Goal: Task Accomplishment & Management: Complete application form

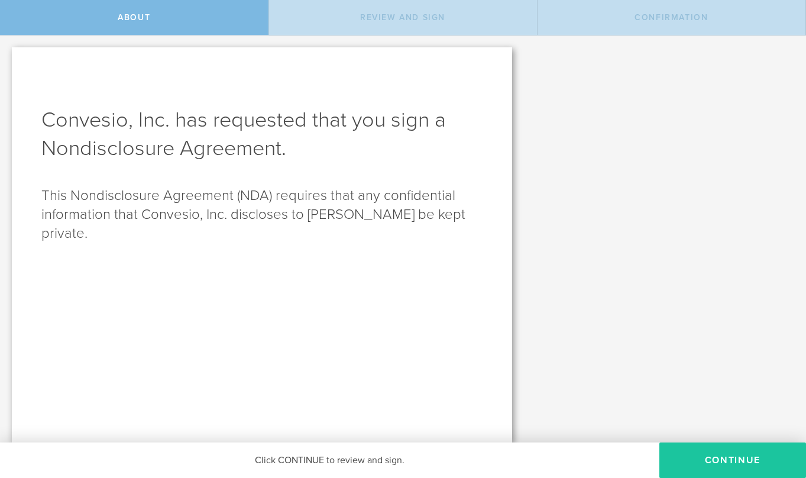
click at [703, 461] on button "Continue" at bounding box center [733, 459] width 147 height 35
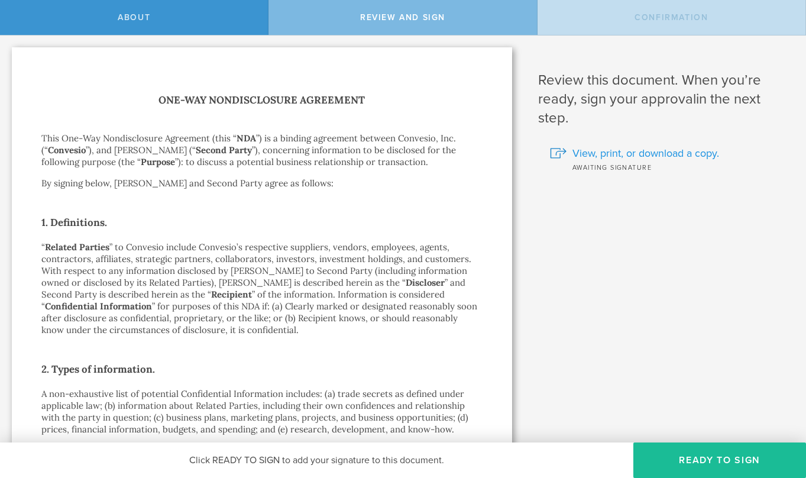
click at [622, 153] on span "View, print, or download a copy." at bounding box center [646, 153] width 147 height 15
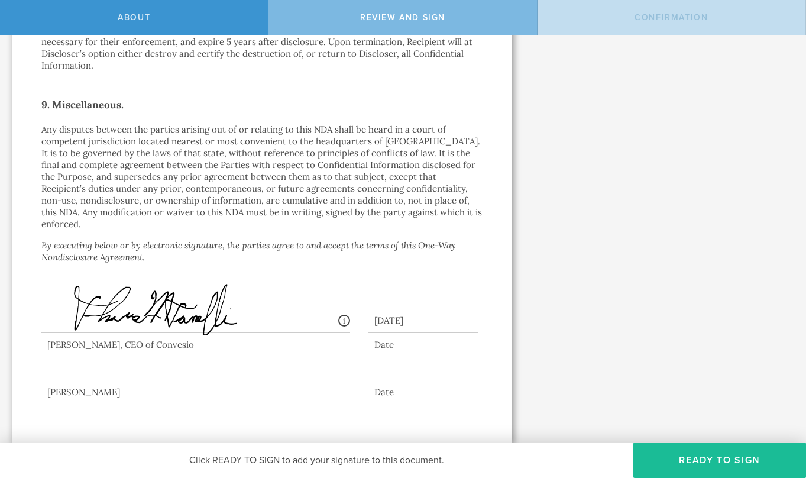
scroll to position [1031, 0]
click at [726, 454] on button "Ready to Sign" at bounding box center [719, 459] width 173 height 35
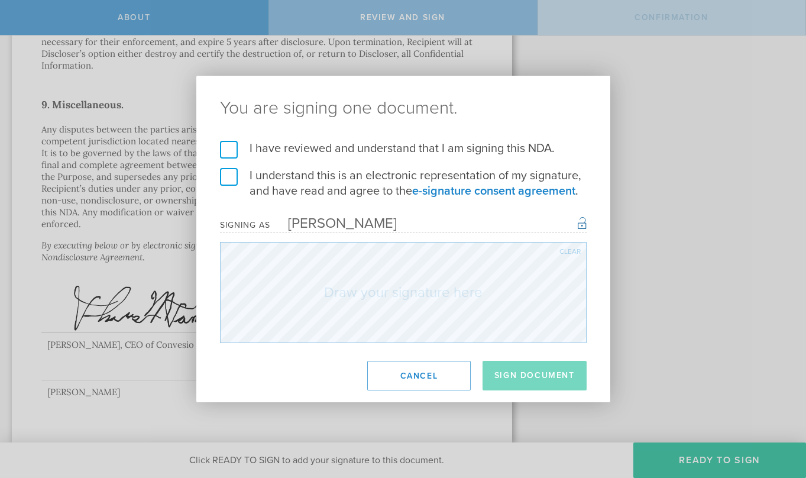
click at [325, 152] on label "I have reviewed and understand that I am signing this NDA." at bounding box center [403, 148] width 367 height 15
click at [0, 0] on input "I have reviewed and understand that I am signing this NDA." at bounding box center [0, 0] width 0 height 0
click at [311, 186] on label "I understand this is an electronic representation of my signature, and have rea…" at bounding box center [403, 183] width 367 height 31
click at [0, 0] on input "I understand this is an electronic representation of my signature, and have rea…" at bounding box center [0, 0] width 0 height 0
click at [571, 253] on div "Clear" at bounding box center [570, 251] width 21 height 7
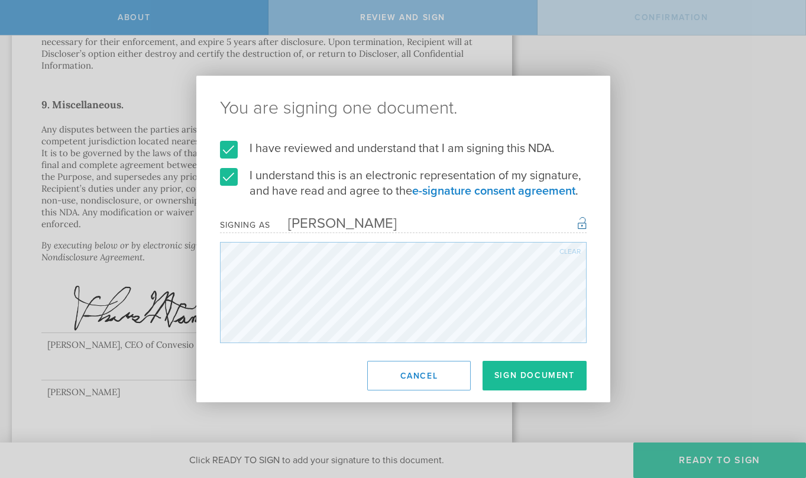
click at [575, 251] on div "Clear" at bounding box center [570, 251] width 21 height 7
click at [568, 251] on div "Clear" at bounding box center [570, 251] width 21 height 7
